Goal: Task Accomplishment & Management: Use online tool/utility

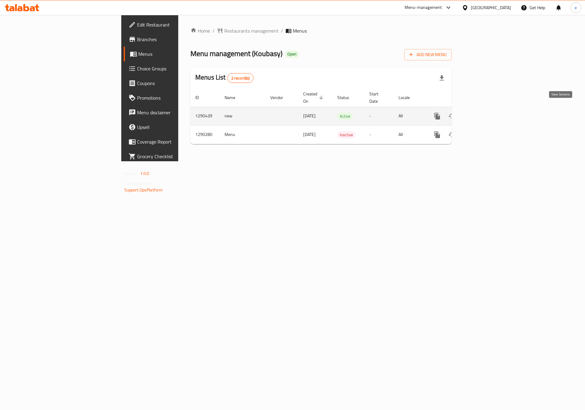
click at [484, 113] on icon "enhanced table" at bounding box center [480, 115] width 5 height 5
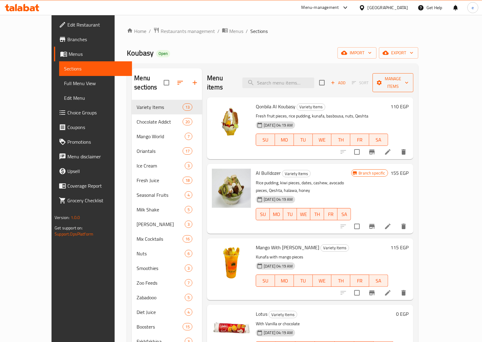
click at [408, 78] on span "Manage items" at bounding box center [392, 82] width 31 height 15
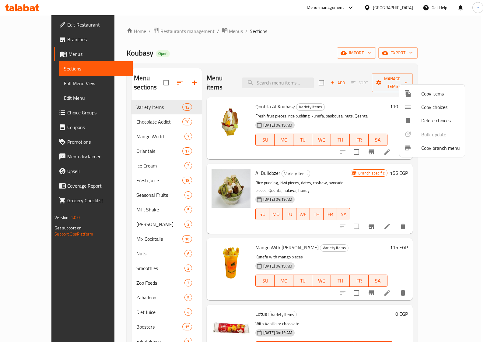
click at [28, 37] on div at bounding box center [243, 171] width 487 height 342
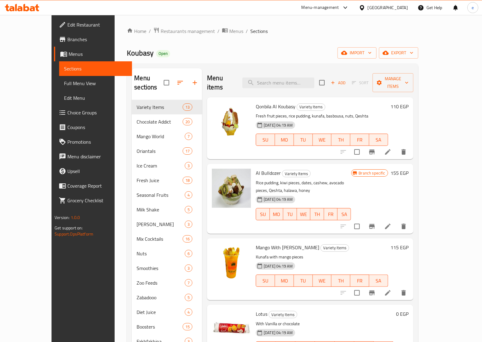
click at [67, 43] on span "Branches" at bounding box center [97, 39] width 60 height 7
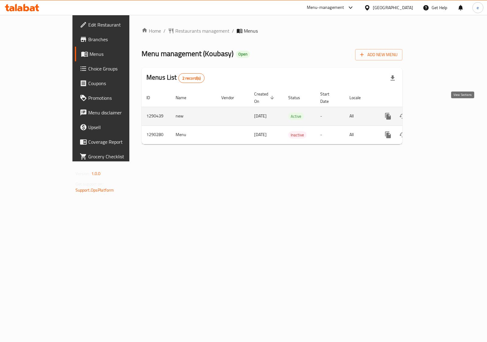
click at [436, 112] on icon "enhanced table" at bounding box center [432, 115] width 7 height 7
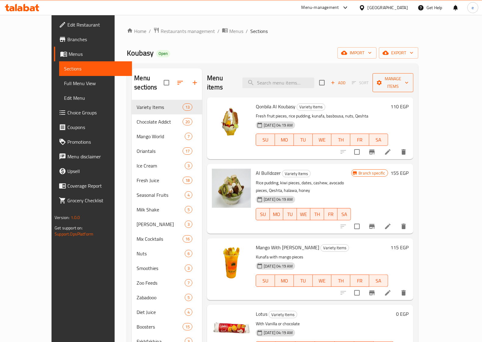
click at [413, 73] on button "Manage items" at bounding box center [392, 82] width 41 height 19
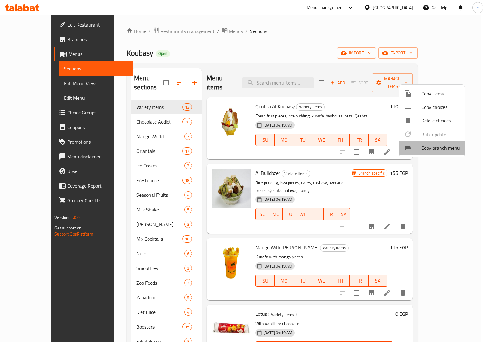
click at [433, 151] on span "Copy branch menu" at bounding box center [441, 147] width 39 height 7
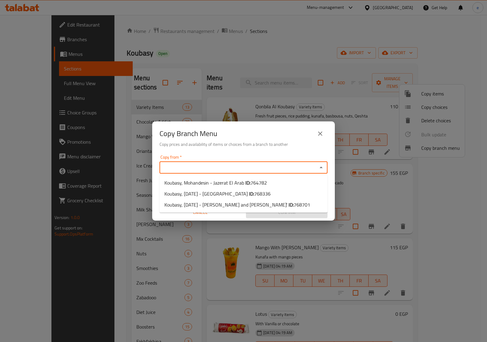
click at [225, 165] on input "Copy from   *" at bounding box center [238, 167] width 154 height 9
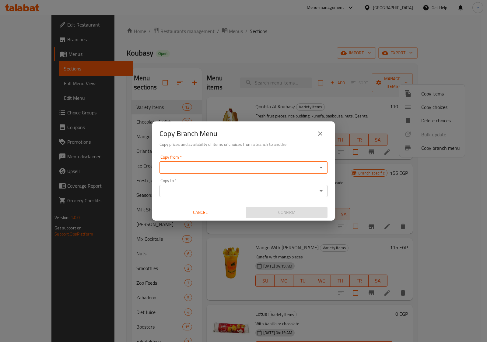
click at [282, 162] on div "Copy from *" at bounding box center [244, 167] width 168 height 12
click at [318, 167] on icon "Open" at bounding box center [321, 167] width 7 height 7
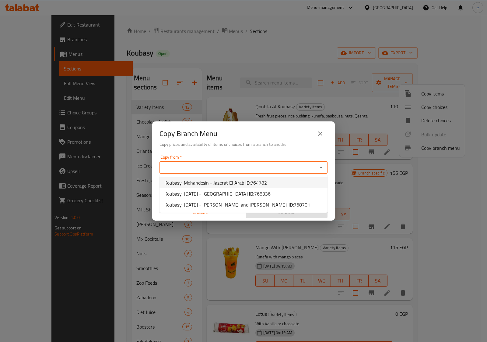
click at [283, 182] on li "Koubasy, Mohandesin - Jazerat El Arab ID: 764782" at bounding box center [244, 182] width 168 height 11
type input "Koubasy, Mohandesin - Jazerat El Arab"
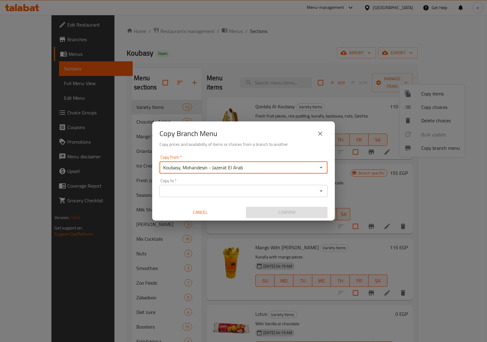
click at [322, 191] on icon "Open" at bounding box center [321, 190] width 7 height 7
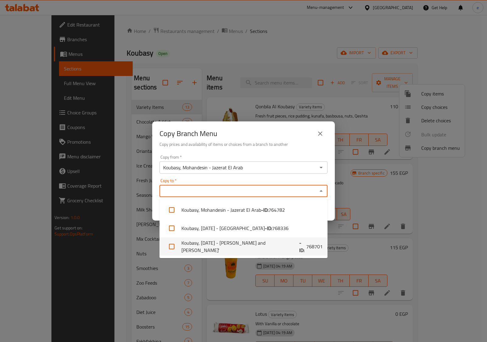
click at [298, 243] on li "Koubasy, [DATE] - [PERSON_NAME] and Ahyaa' - ID: 768701" at bounding box center [244, 246] width 168 height 18
checkbox input "true"
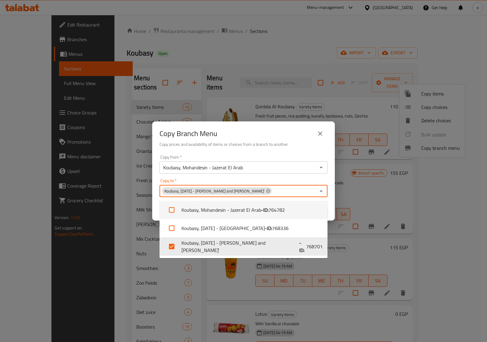
click at [314, 178] on div "Copy to   * [PERSON_NAME], [DATE] - [PERSON_NAME] and [PERSON_NAME]' Copy to *" at bounding box center [244, 187] width 168 height 19
click at [321, 190] on icon "Close" at bounding box center [321, 190] width 7 height 7
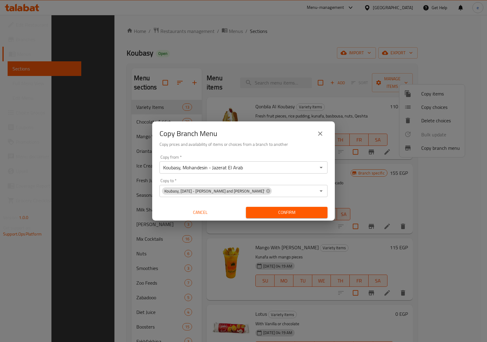
scroll to position [133, 0]
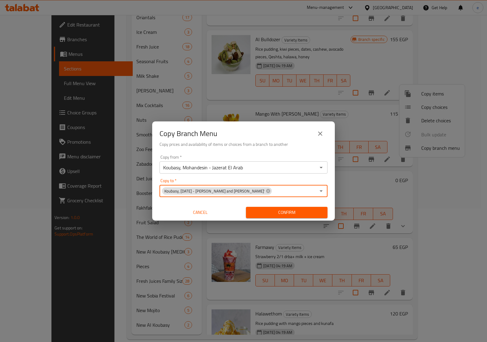
click at [322, 139] on button "close" at bounding box center [320, 133] width 15 height 15
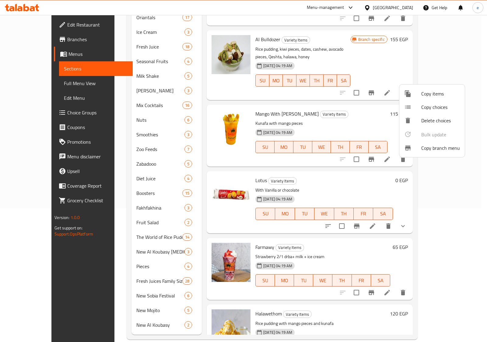
click at [476, 54] on div at bounding box center [243, 171] width 487 height 342
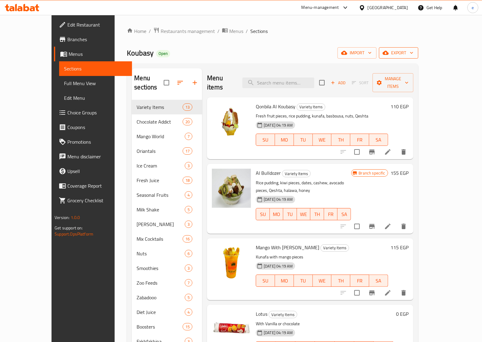
click at [414, 55] on icon "button" at bounding box center [411, 53] width 6 height 6
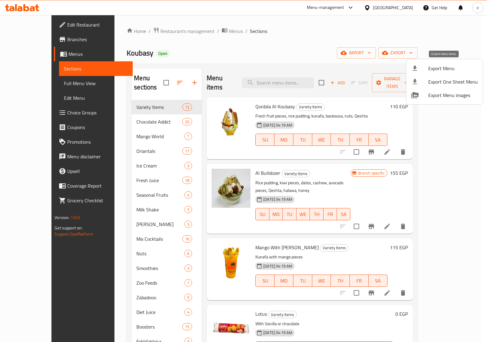
click at [456, 67] on span "Export Menu" at bounding box center [454, 68] width 50 height 7
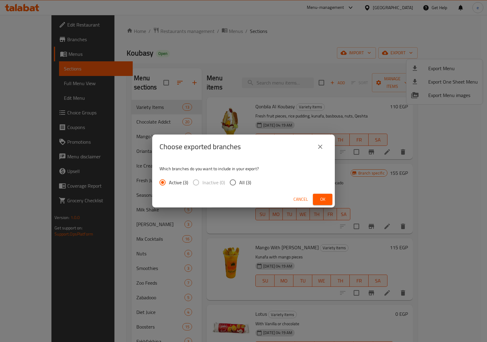
click at [237, 179] on input "All (3)" at bounding box center [233, 182] width 13 height 13
radio input "true"
click at [328, 198] on button "Ok" at bounding box center [322, 198] width 19 height 11
